Goal: Answer question/provide support: Share knowledge or assist other users

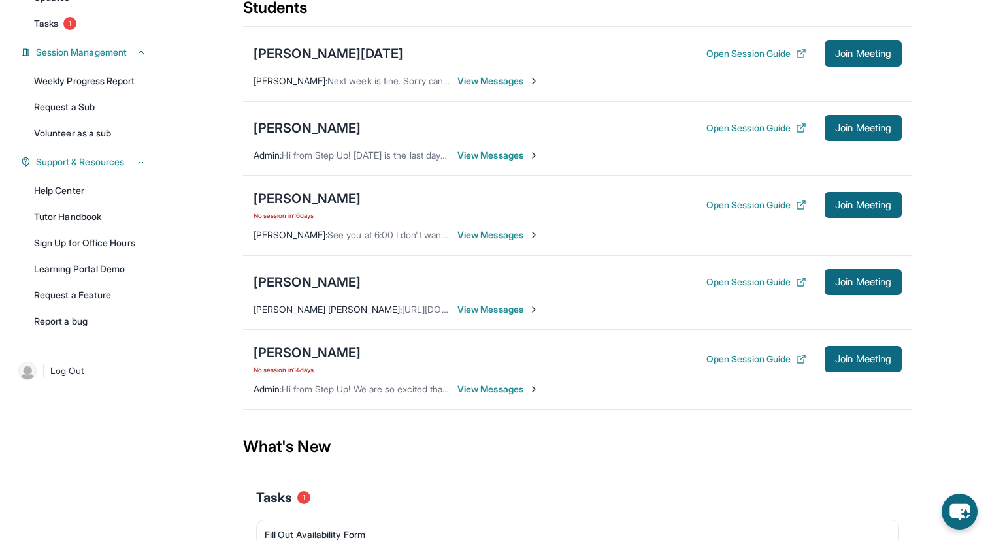
scroll to position [165, 0]
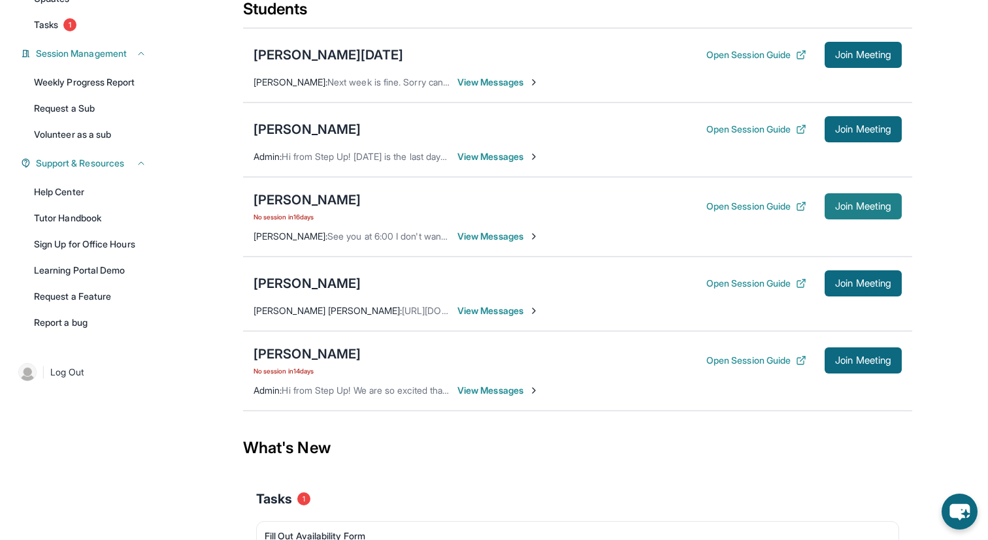
click at [892, 220] on button "Join Meeting" at bounding box center [863, 206] width 77 height 26
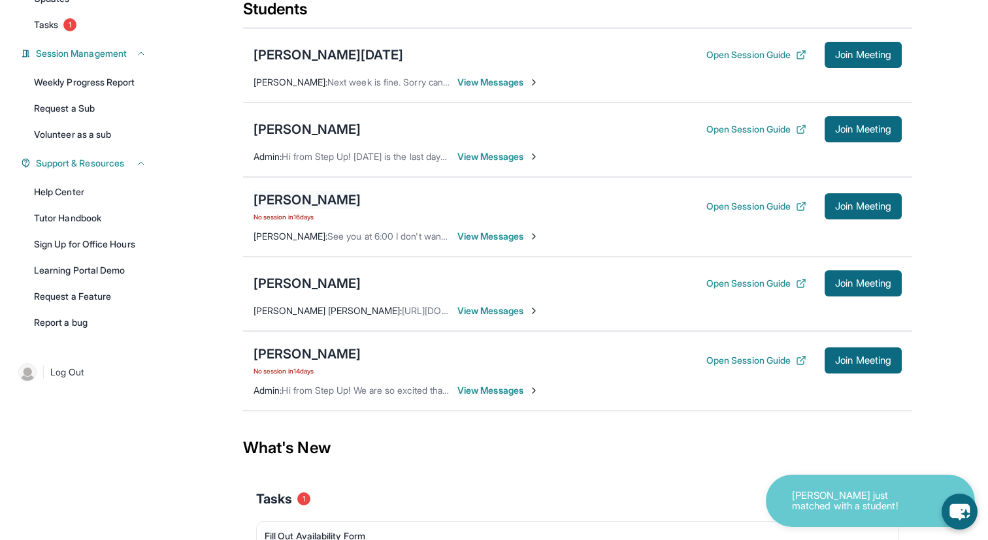
click at [316, 206] on div "[PERSON_NAME]" at bounding box center [306, 200] width 107 height 18
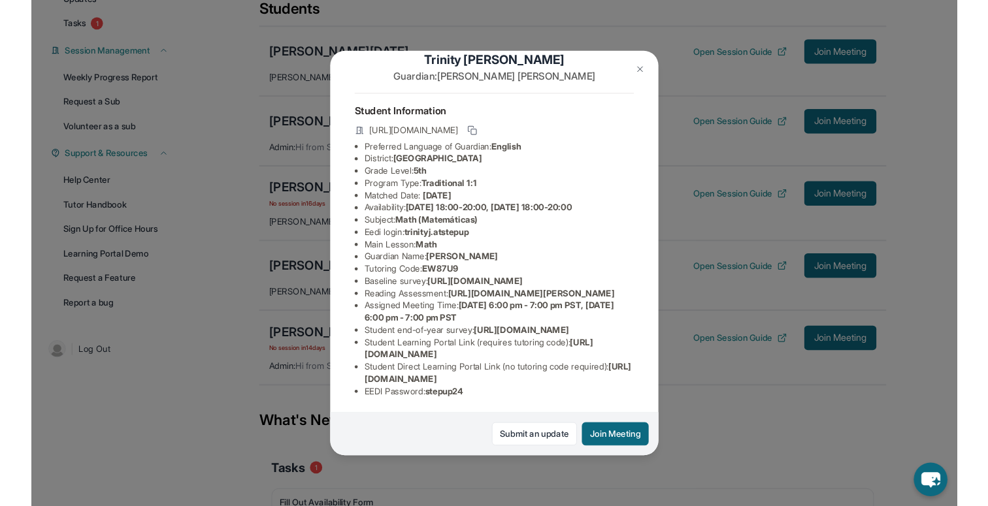
scroll to position [143, 0]
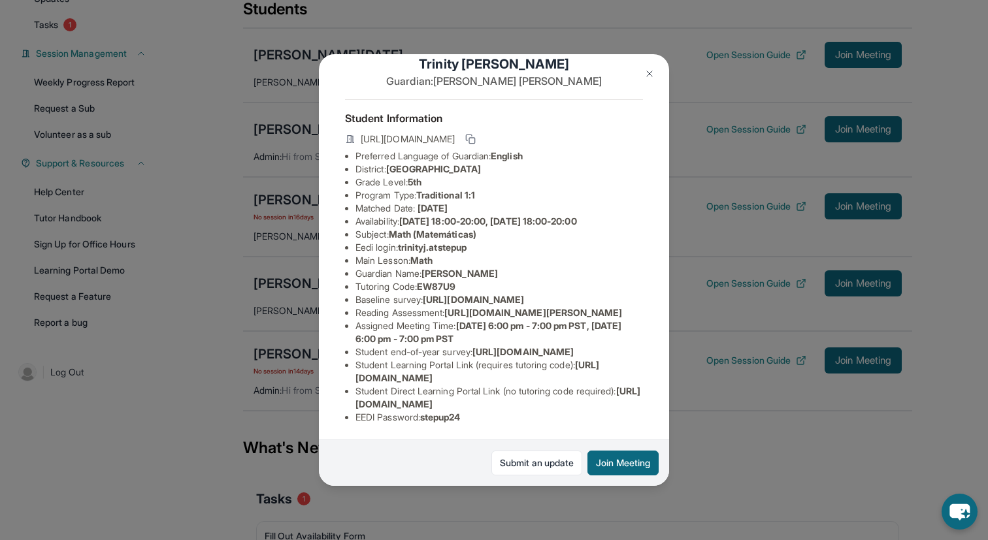
drag, startPoint x: 353, startPoint y: 402, endPoint x: 647, endPoint y: 409, distance: 294.1
click at [647, 409] on div "[PERSON_NAME] Guardian: [PERSON_NAME] Student Information [URL][DOMAIN_NAME] Pr…" at bounding box center [494, 270] width 350 height 433
copy span "[URL][DOMAIN_NAME]"
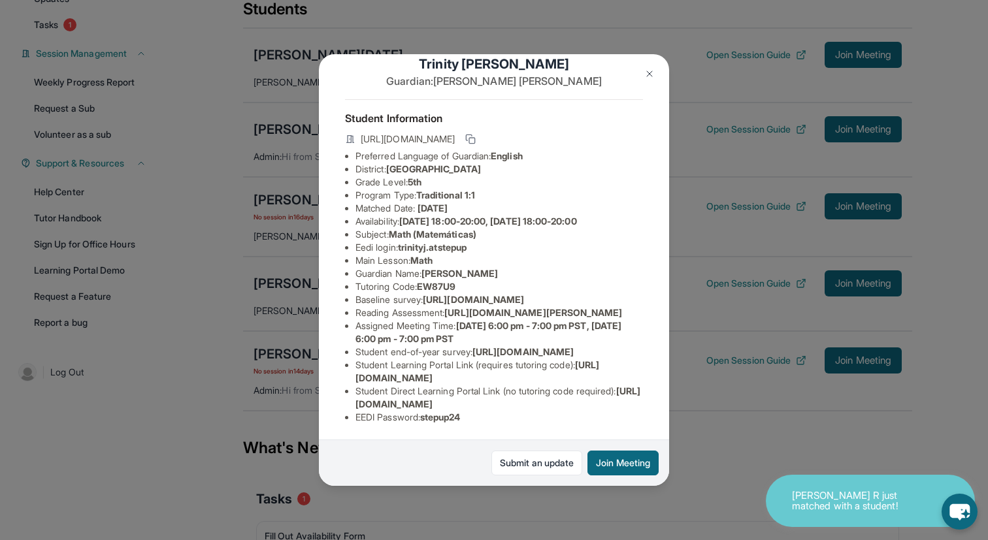
click at [712, 159] on div "[PERSON_NAME] Guardian: [PERSON_NAME] Student Information [URL][DOMAIN_NAME] Pr…" at bounding box center [494, 270] width 988 height 540
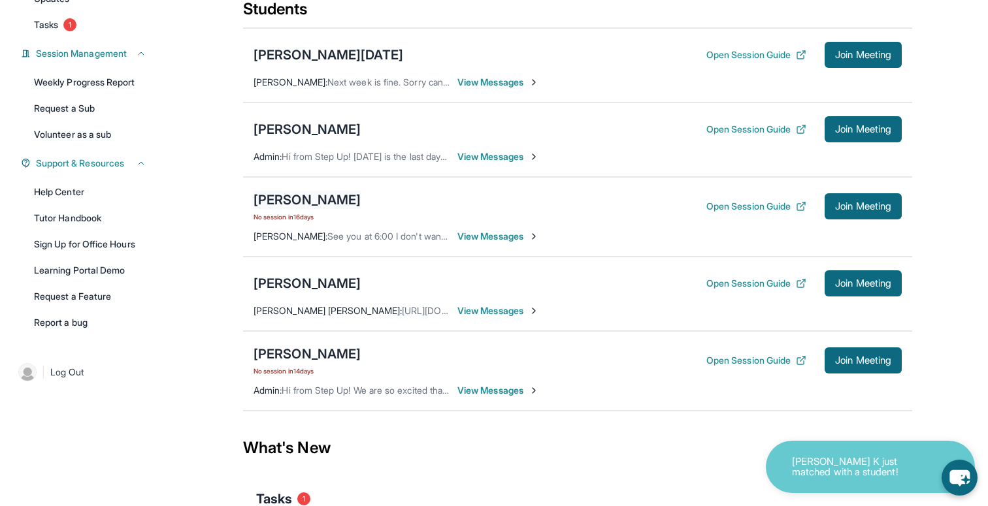
click at [280, 203] on div "[PERSON_NAME]" at bounding box center [306, 200] width 107 height 18
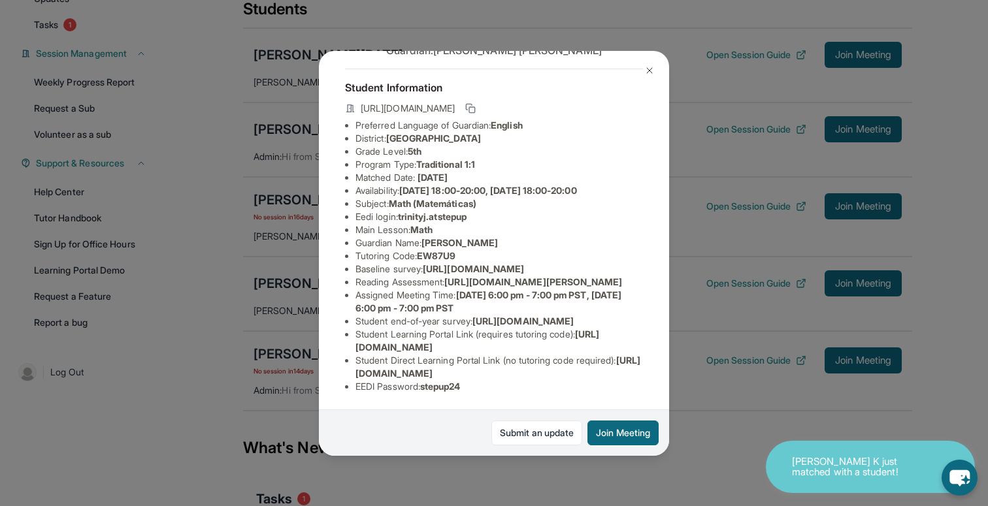
scroll to position [171, 0]
drag, startPoint x: 357, startPoint y: 370, endPoint x: 640, endPoint y: 372, distance: 282.9
click at [640, 372] on li "Student Direct Learning Portal Link (no tutoring code required) : [URL][DOMAIN_…" at bounding box center [498, 367] width 287 height 26
copy span "[URL][DOMAIN_NAME]"
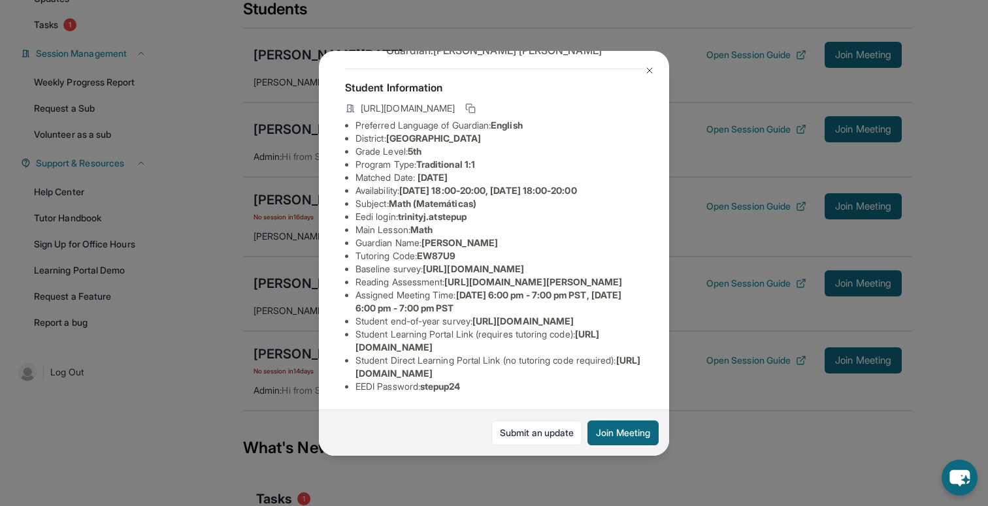
click at [740, 199] on div "[PERSON_NAME] Guardian: [PERSON_NAME] Student Information [URL][DOMAIN_NAME] Pr…" at bounding box center [494, 253] width 988 height 506
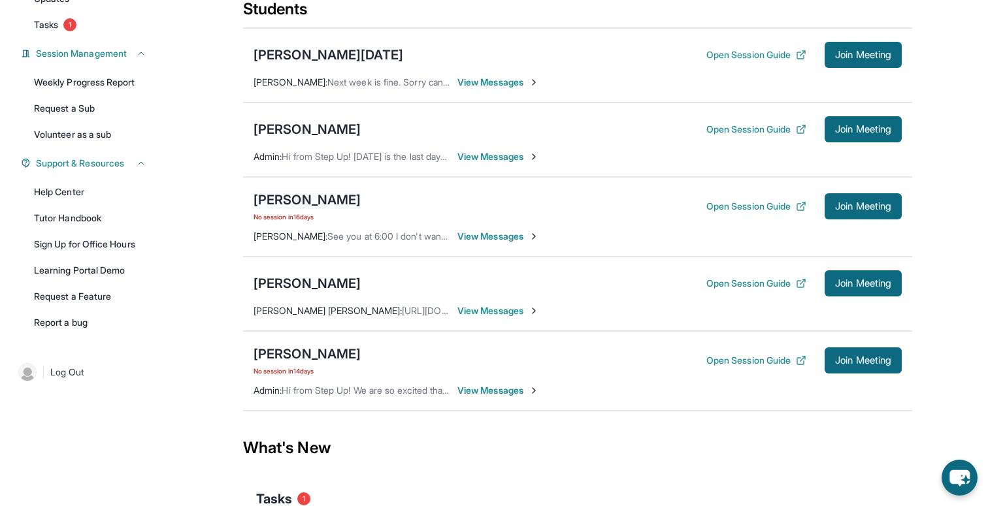
click at [274, 204] on div "[PERSON_NAME]" at bounding box center [306, 200] width 107 height 18
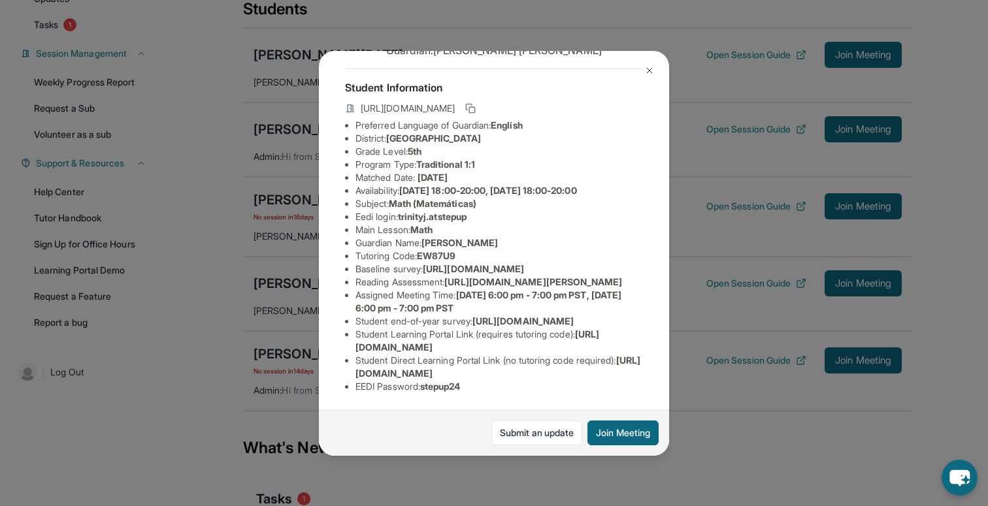
scroll to position [175, 0]
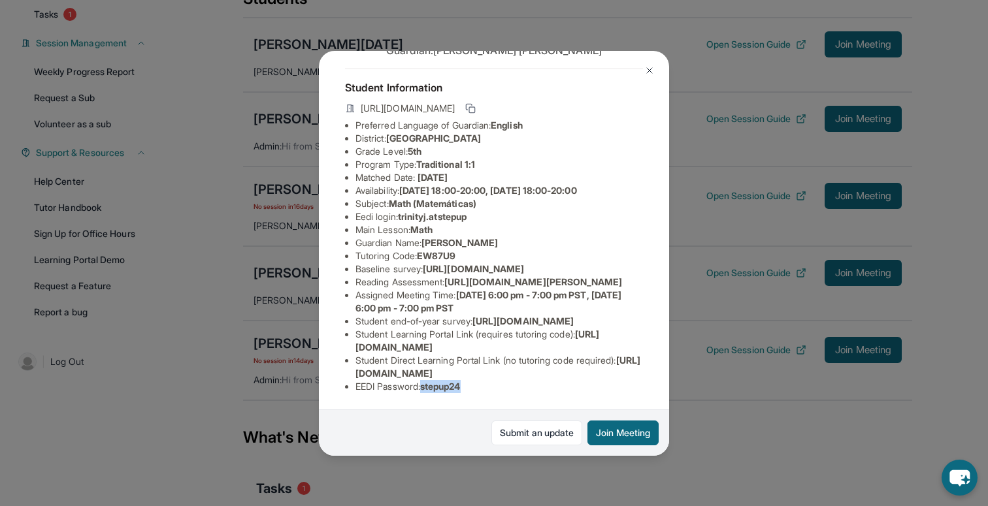
drag, startPoint x: 429, startPoint y: 388, endPoint x: 482, endPoint y: 385, distance: 53.0
click at [482, 385] on li "EEDI Password : stepup24" at bounding box center [498, 386] width 287 height 13
copy span "stepup24"
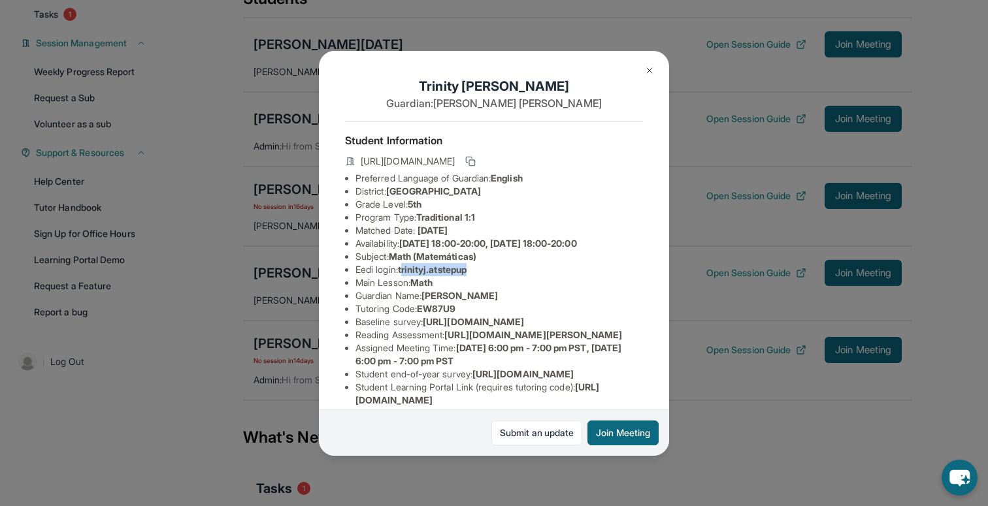
drag, startPoint x: 405, startPoint y: 272, endPoint x: 525, endPoint y: 270, distance: 120.2
click at [525, 271] on li "Eedi login : trinityj.atstepup" at bounding box center [498, 269] width 287 height 13
copy span "rinityj.atstepup"
click at [407, 276] on li "Main Lesson : Math" at bounding box center [498, 282] width 287 height 13
drag, startPoint x: 403, startPoint y: 271, endPoint x: 557, endPoint y: 271, distance: 154.2
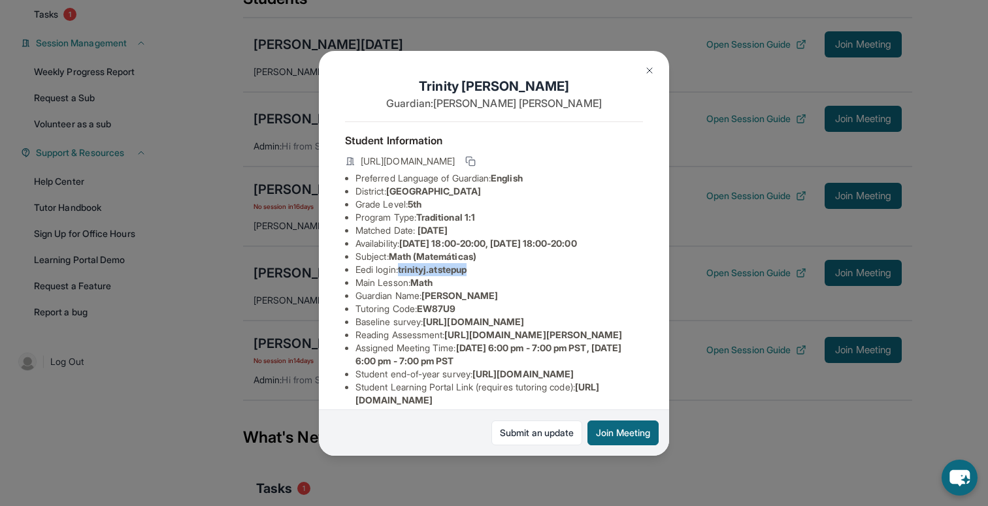
click at [557, 271] on li "Eedi login : trinityj.atstepup" at bounding box center [498, 269] width 287 height 13
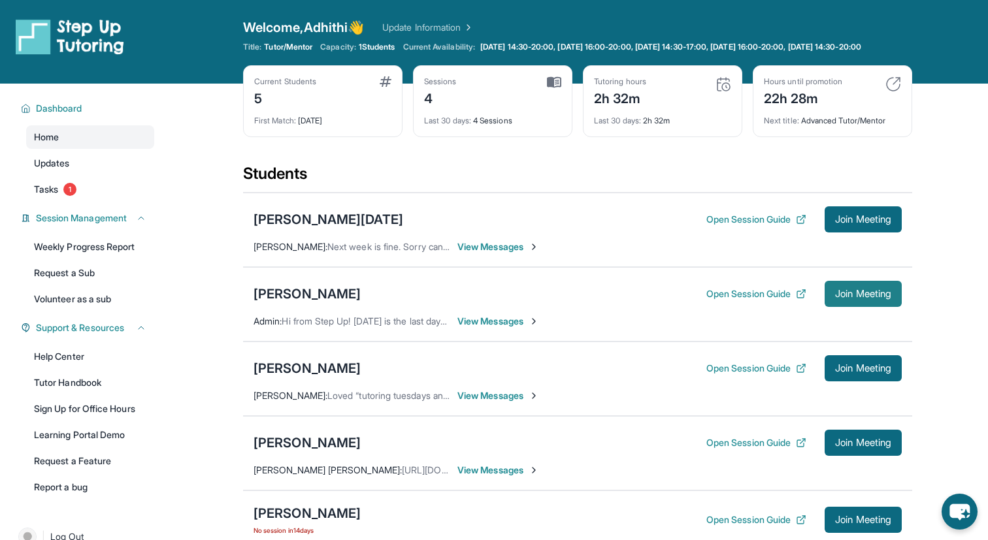
click at [844, 298] on span "Join Meeting" at bounding box center [863, 294] width 56 height 8
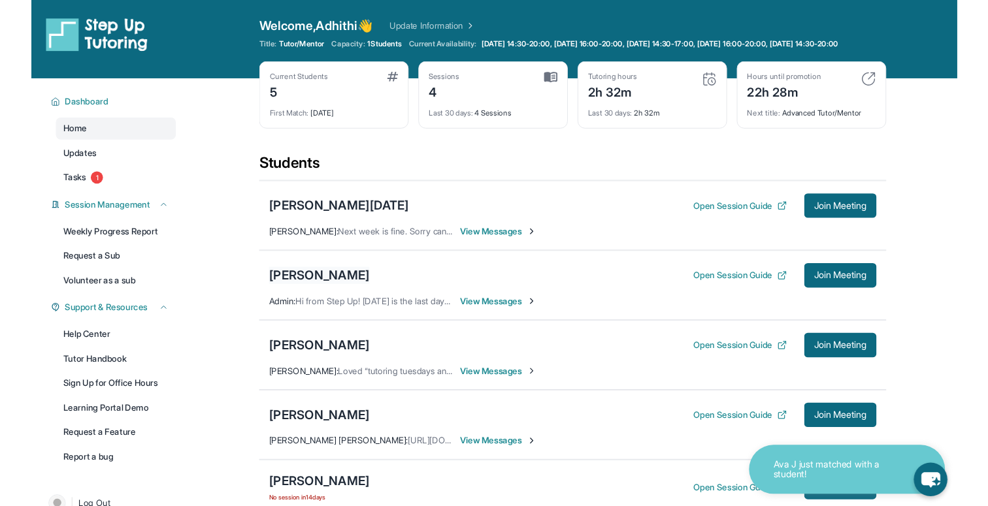
scroll to position [119, 0]
